Goal: Transaction & Acquisition: Book appointment/travel/reservation

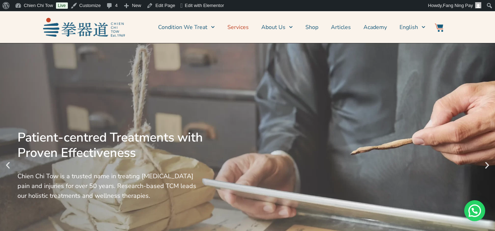
click at [249, 23] on link "Services" at bounding box center [237, 27] width 21 height 17
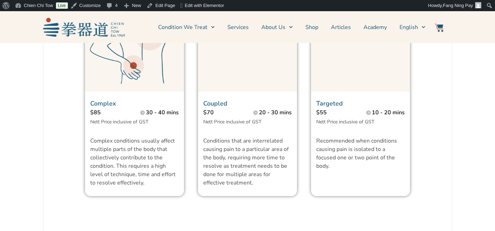
scroll to position [248, 0]
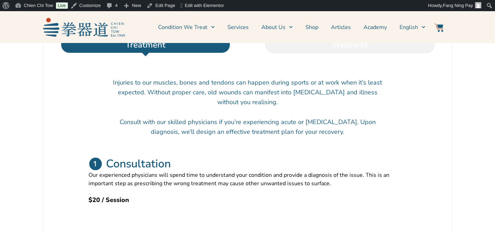
click at [346, 53] on li "Wellness" at bounding box center [350, 44] width 204 height 17
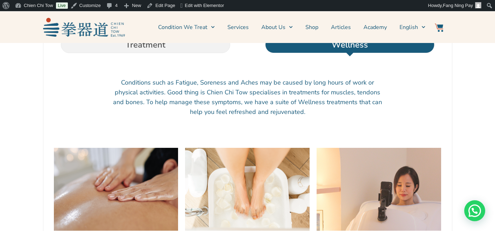
click at [143, 181] on img at bounding box center [116, 189] width 125 height 83
